Goal: Task Accomplishment & Management: Complete application form

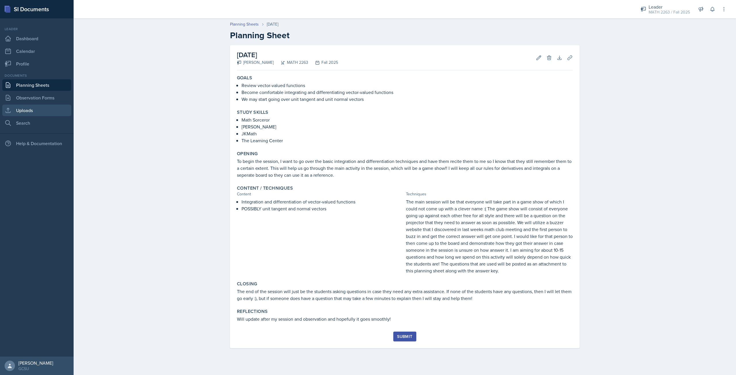
click at [33, 107] on link "Uploads" at bounding box center [36, 110] width 69 height 11
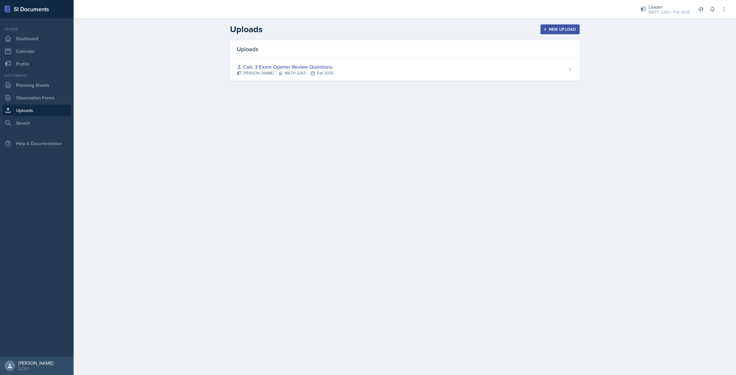
click at [552, 32] on button "New Upload" at bounding box center [559, 29] width 39 height 10
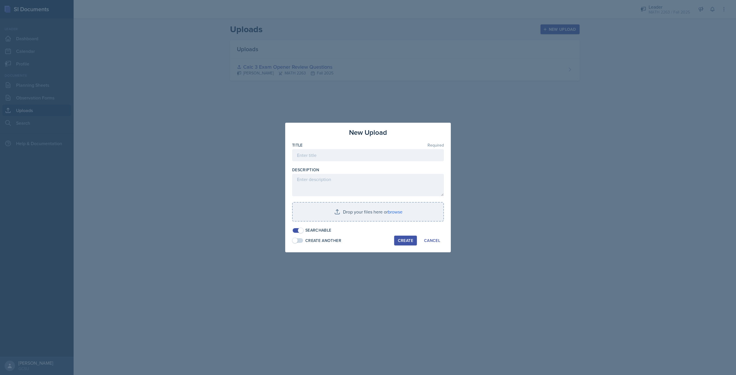
click at [346, 146] on div "Title Required" at bounding box center [368, 145] width 152 height 6
click at [347, 149] on input at bounding box center [368, 155] width 152 height 12
type input "g"
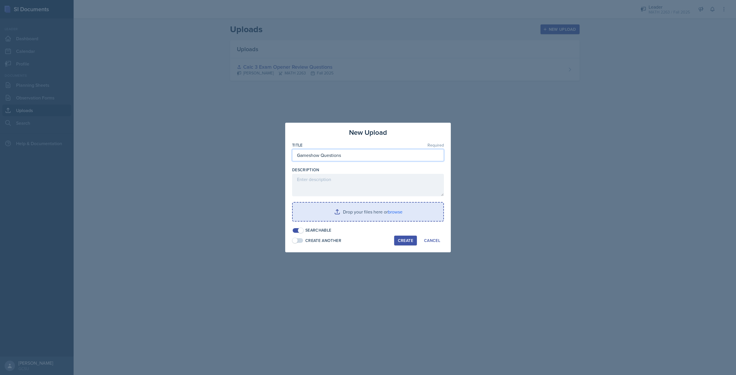
type input "Gameshow Questions"
click at [374, 212] on input "file" at bounding box center [367, 212] width 151 height 18
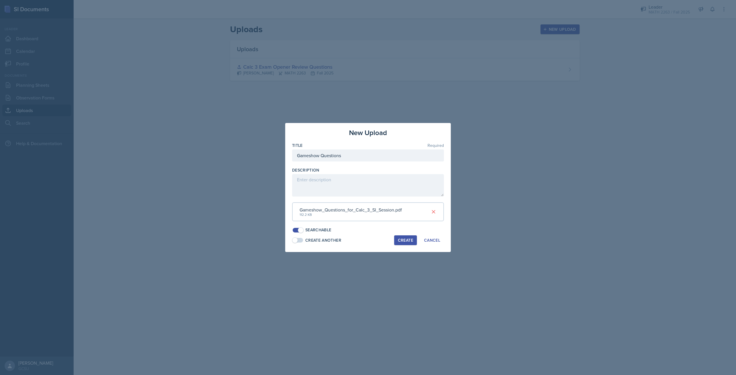
click at [413, 241] on button "Create" at bounding box center [405, 240] width 23 height 10
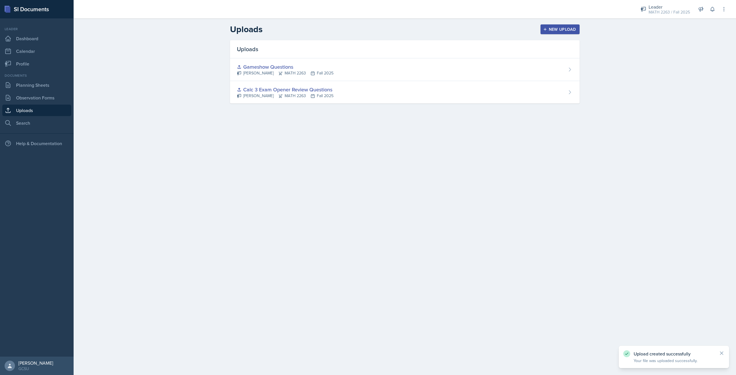
click at [559, 28] on div "New Upload" at bounding box center [560, 29] width 32 height 5
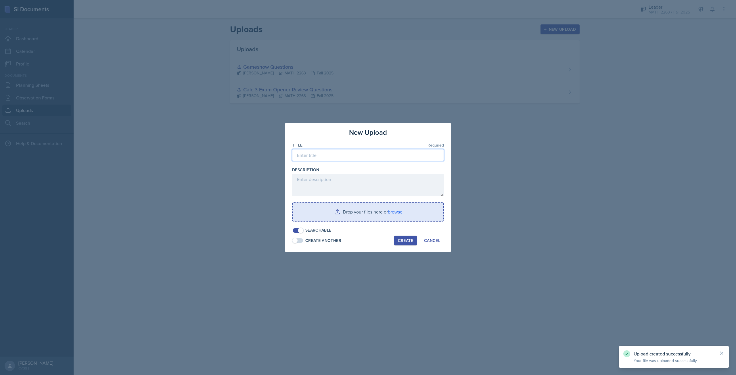
click at [333, 157] on input at bounding box center [368, 155] width 152 height 12
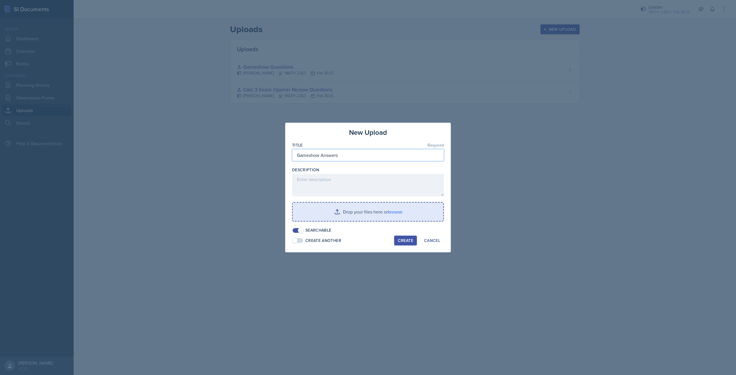
type input "Gameshow Answers"
click at [367, 210] on input "file" at bounding box center [367, 212] width 151 height 18
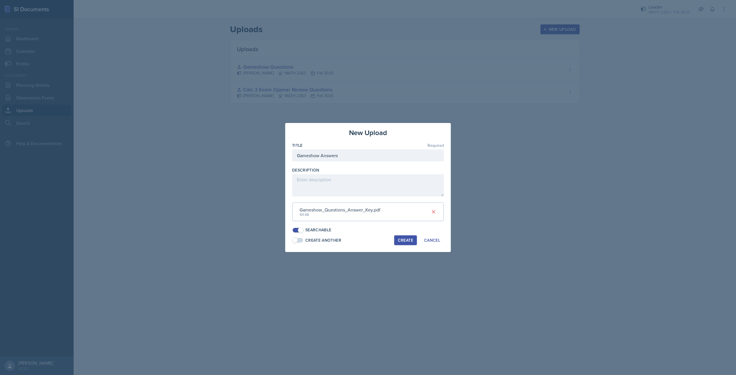
click at [405, 240] on div "Create" at bounding box center [405, 240] width 15 height 5
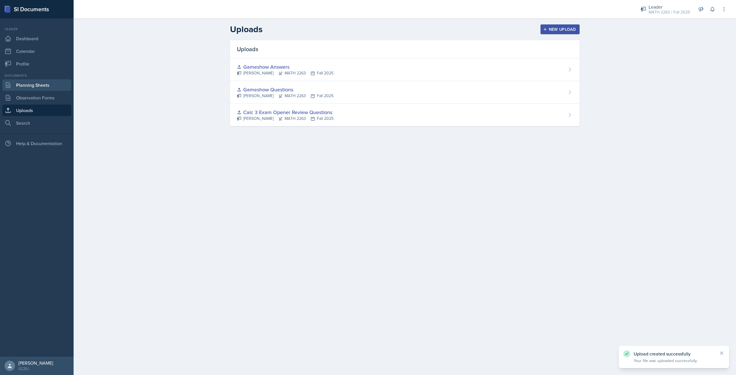
click at [40, 82] on link "Planning Sheets" at bounding box center [36, 84] width 69 height 11
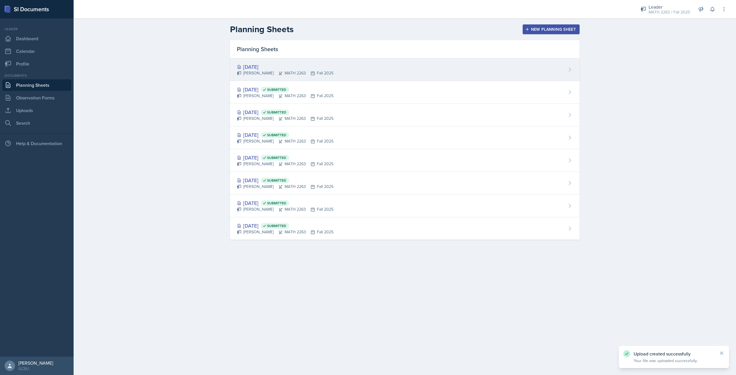
click at [295, 68] on div "[DATE]" at bounding box center [285, 67] width 97 height 8
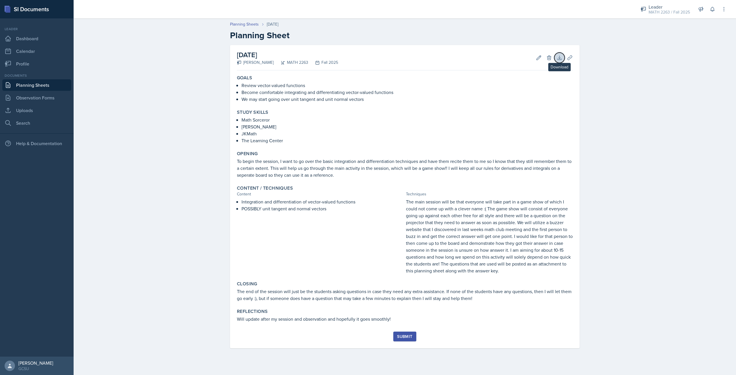
click at [562, 58] on button "Download" at bounding box center [559, 58] width 10 height 10
click at [569, 59] on icon at bounding box center [569, 57] width 4 height 4
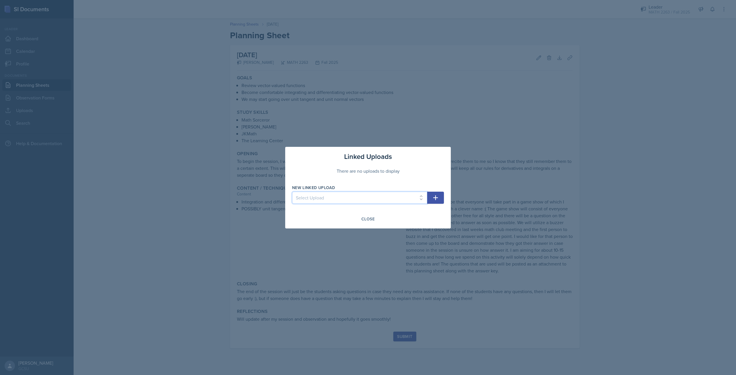
click at [401, 200] on select "Select Upload Calc 3 Exam Opener Review Questions Gameshow Questions Gameshow A…" at bounding box center [359, 198] width 135 height 12
select select "0eaa4060-c684-493e-a148-2af87092b55d"
click at [292, 192] on select "Select Upload Calc 3 Exam Opener Review Questions Gameshow Questions Gameshow A…" at bounding box center [359, 198] width 135 height 12
click at [433, 201] on button "button" at bounding box center [435, 198] width 17 height 12
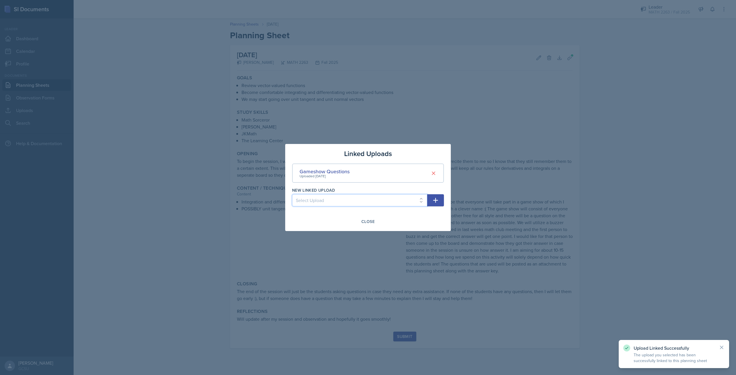
click at [406, 202] on select "Select Upload Calc 3 Exam Opener Review Questions Gameshow Answers" at bounding box center [359, 200] width 135 height 12
select select "1f625356-64ef-4dae-bb11-fa262370c2b8"
click at [292, 194] on select "Select Upload Calc 3 Exam Opener Review Questions Gameshow Answers" at bounding box center [359, 200] width 135 height 12
click at [430, 201] on button "button" at bounding box center [435, 200] width 17 height 12
select select
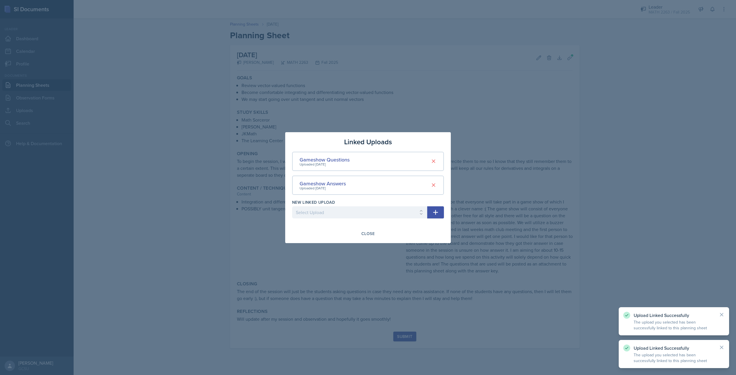
click at [642, 137] on div at bounding box center [368, 187] width 736 height 375
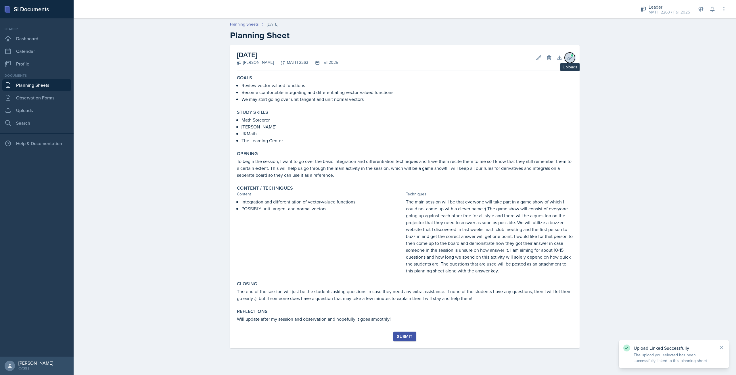
click at [571, 59] on icon at bounding box center [570, 58] width 6 height 6
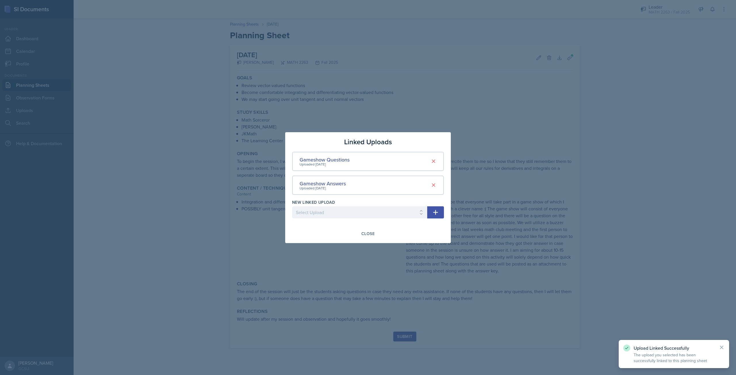
click at [632, 82] on div at bounding box center [368, 187] width 736 height 375
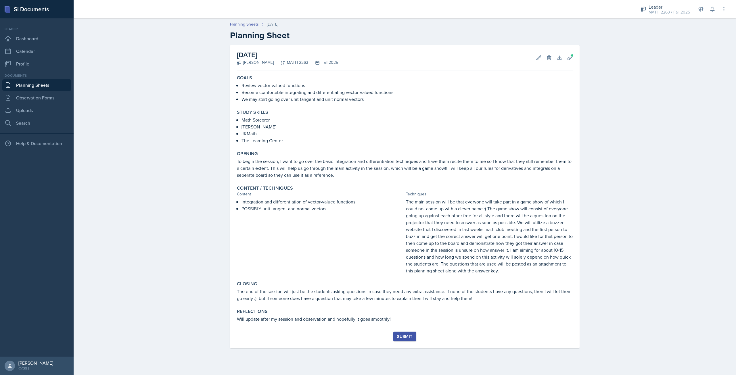
click at [730, 13] on div "Leader MATH 2263 / Fall 2025 Leader MATH 1113 / Spring 2024 Leader MATH 1262 / …" at bounding box center [405, 9] width 662 height 18
click at [726, 11] on button at bounding box center [723, 9] width 10 height 10
click at [644, 46] on header "Planning Sheets [DATE] Planning Sheet" at bounding box center [405, 31] width 662 height 31
click at [571, 55] on span at bounding box center [571, 55] width 3 height 3
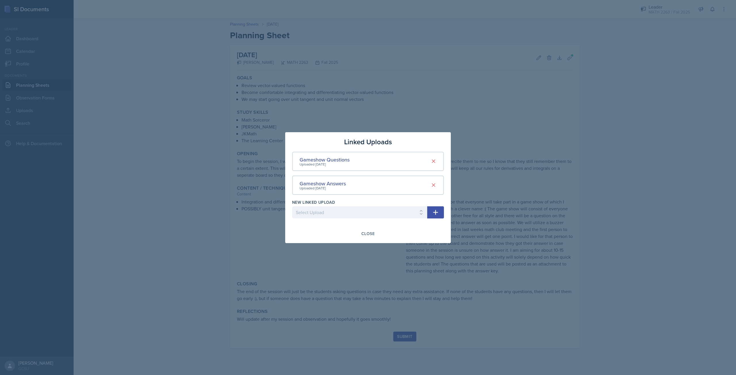
click at [636, 109] on div at bounding box center [368, 187] width 736 height 375
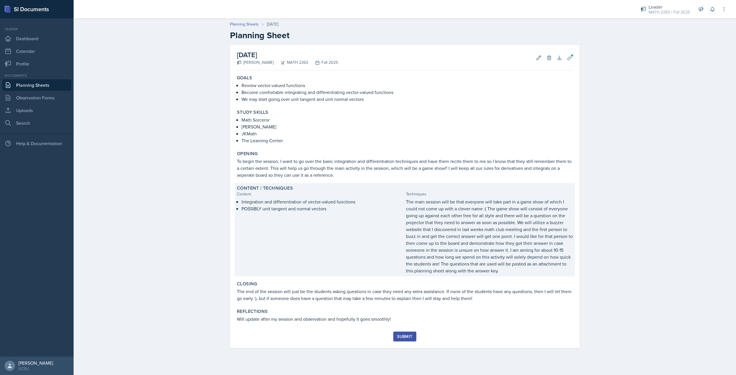
click at [421, 202] on p "The main session will be that everyone will take part in a game show of which I…" at bounding box center [489, 236] width 167 height 76
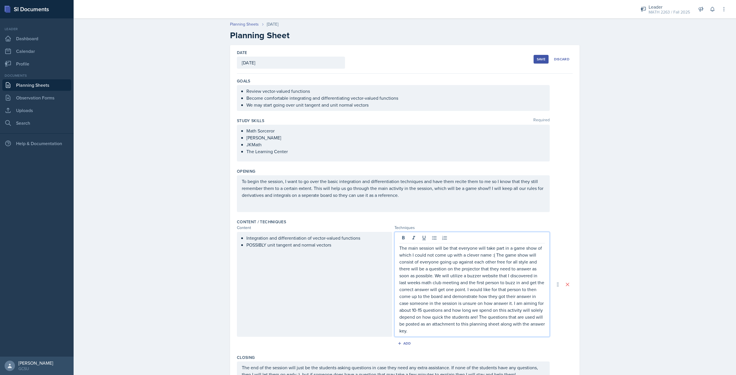
click at [416, 239] on div "The main session will be that everyone will take part in a game show of which I…" at bounding box center [471, 284] width 155 height 105
click at [539, 55] on div "Save Discard" at bounding box center [552, 59] width 39 height 13
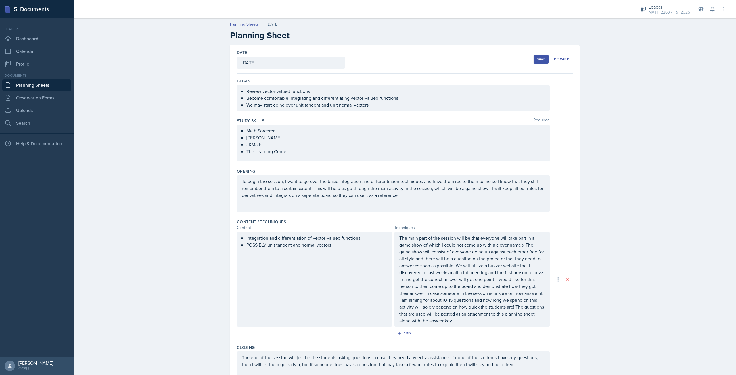
click at [538, 58] on div "Save" at bounding box center [540, 59] width 9 height 5
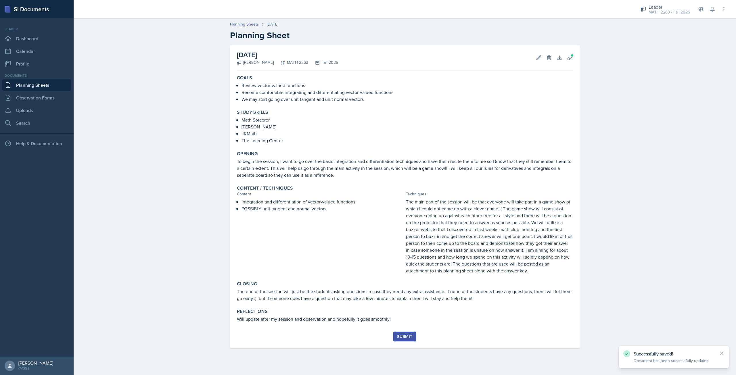
click at [407, 334] on div "Submit" at bounding box center [404, 336] width 15 height 5
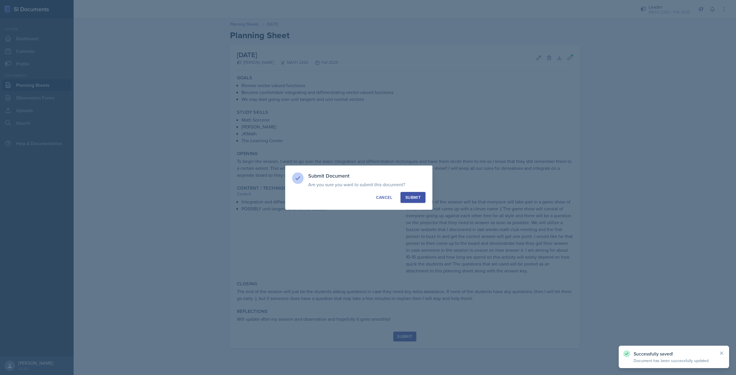
click at [410, 193] on button "Submit" at bounding box center [412, 197] width 25 height 11
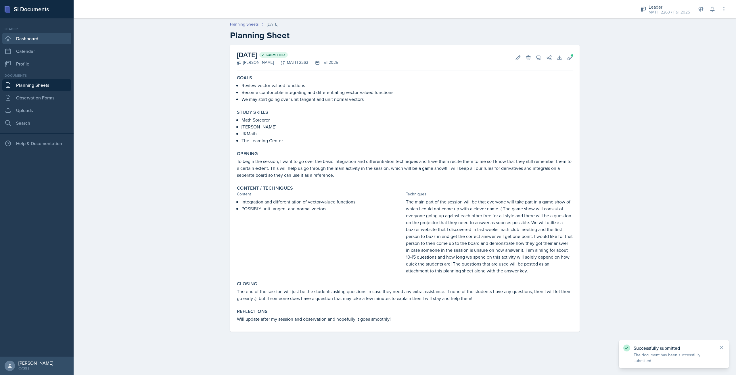
click at [27, 41] on link "Dashboard" at bounding box center [36, 38] width 69 height 11
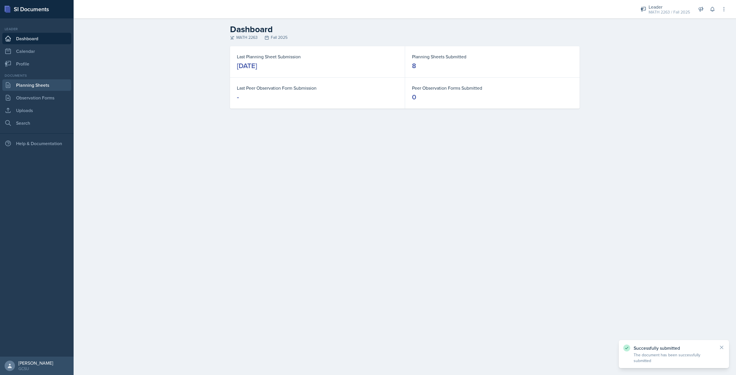
click at [46, 88] on link "Planning Sheets" at bounding box center [36, 84] width 69 height 11
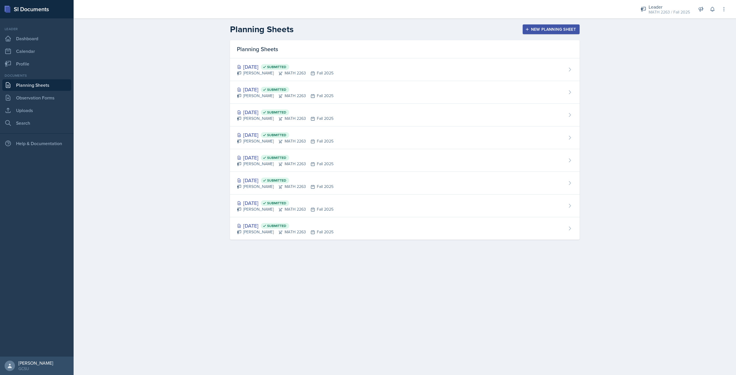
drag, startPoint x: 197, startPoint y: 113, endPoint x: 182, endPoint y: 86, distance: 31.9
click at [194, 110] on div "Planning Sheets New Planning Sheet Planning Sheets [DATE] Submitted [PERSON_NAM…" at bounding box center [405, 135] width 662 height 235
